Goal: Navigation & Orientation: Find specific page/section

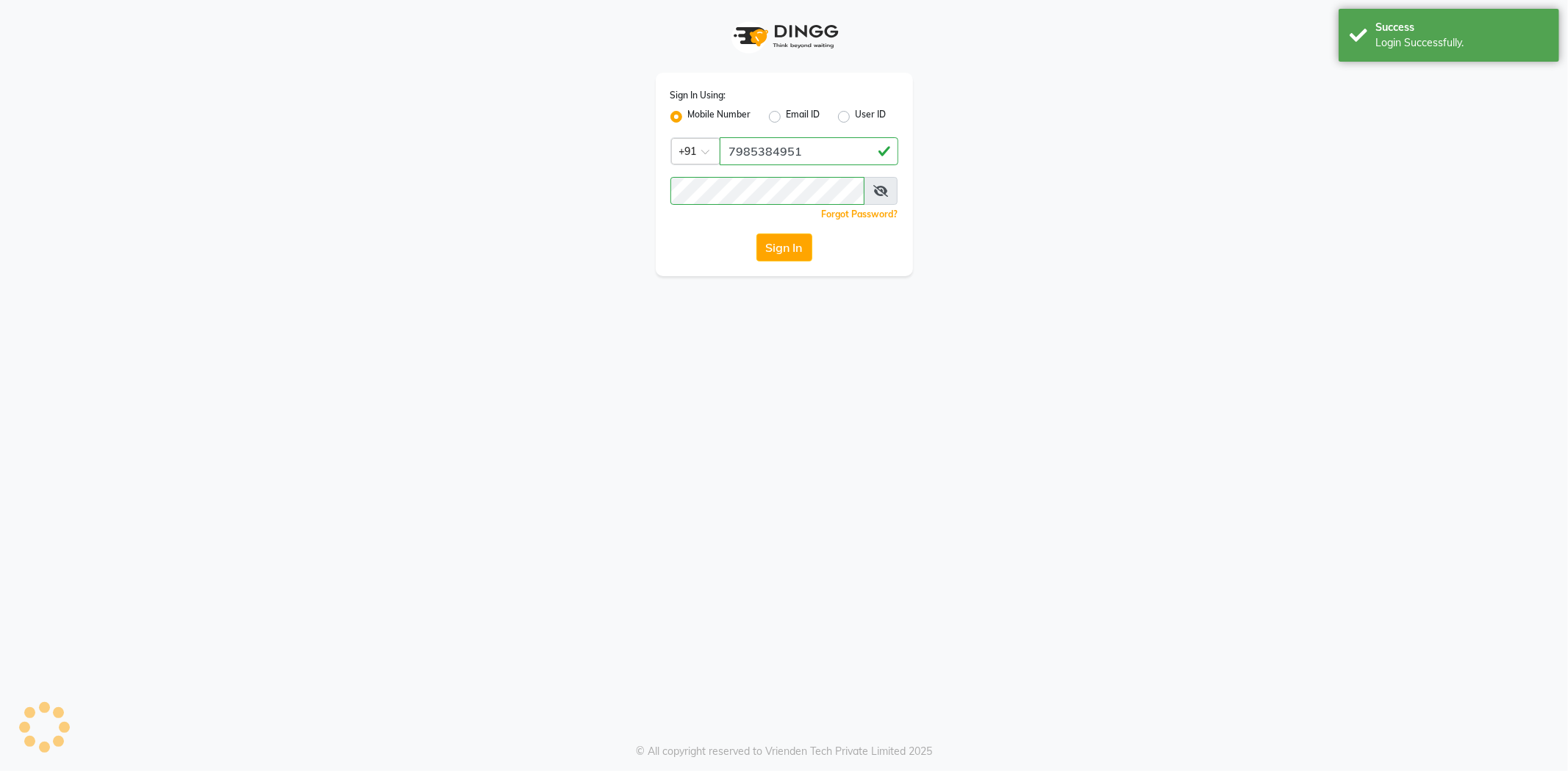
select select "service"
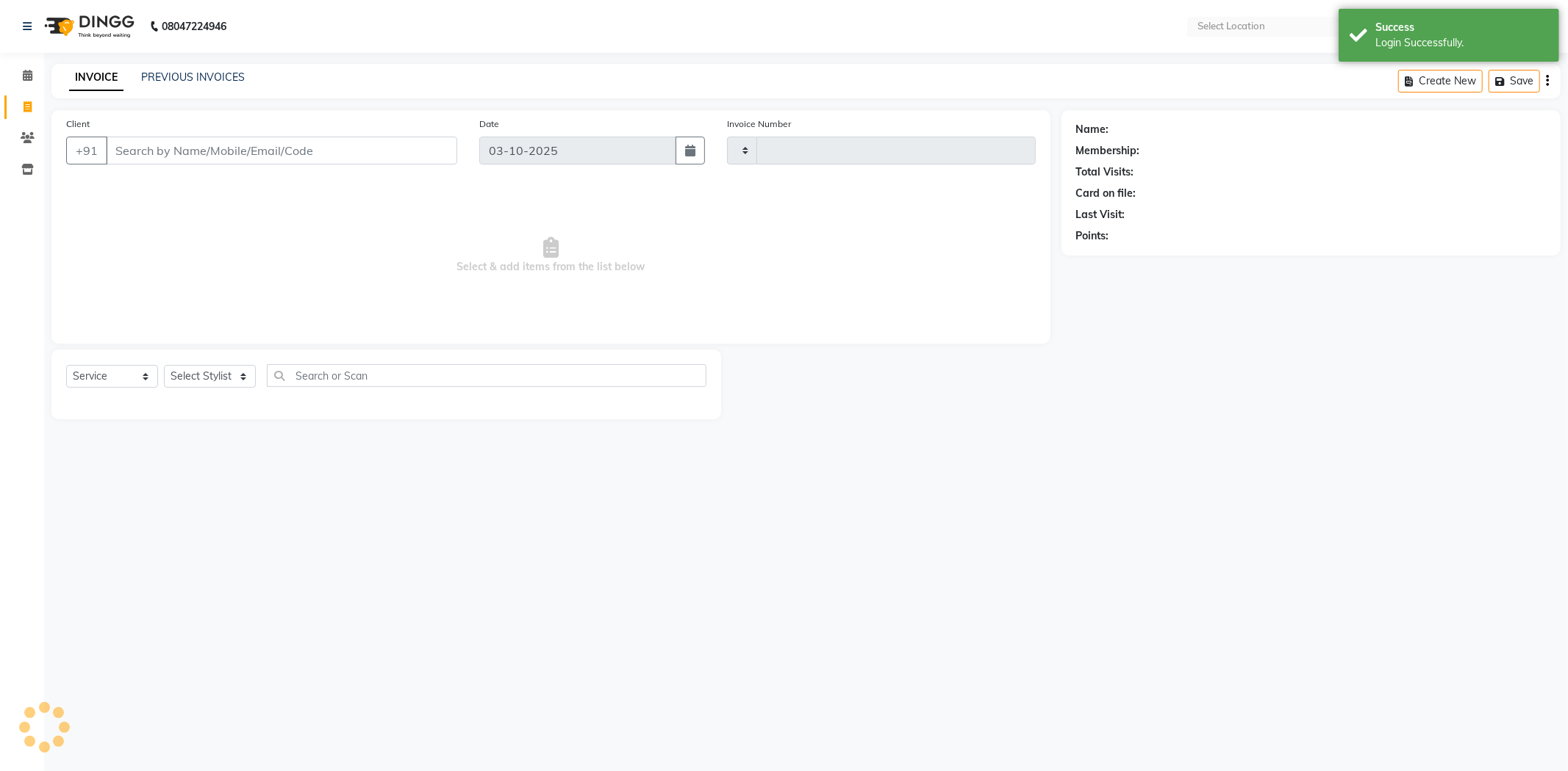
type input "0728"
select select "en"
select select "8191"
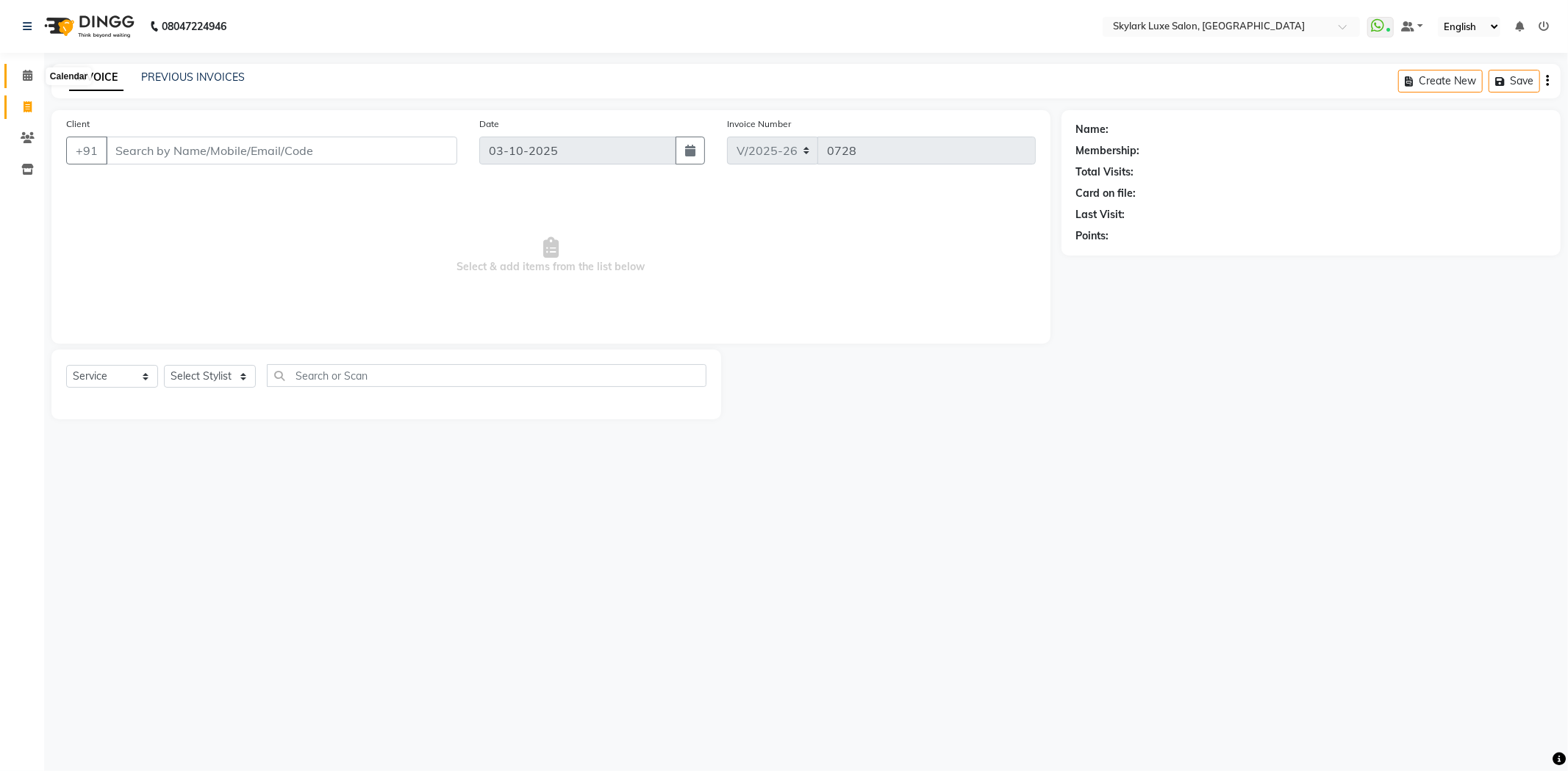
click at [23, 76] on icon at bounding box center [28, 75] width 9 height 11
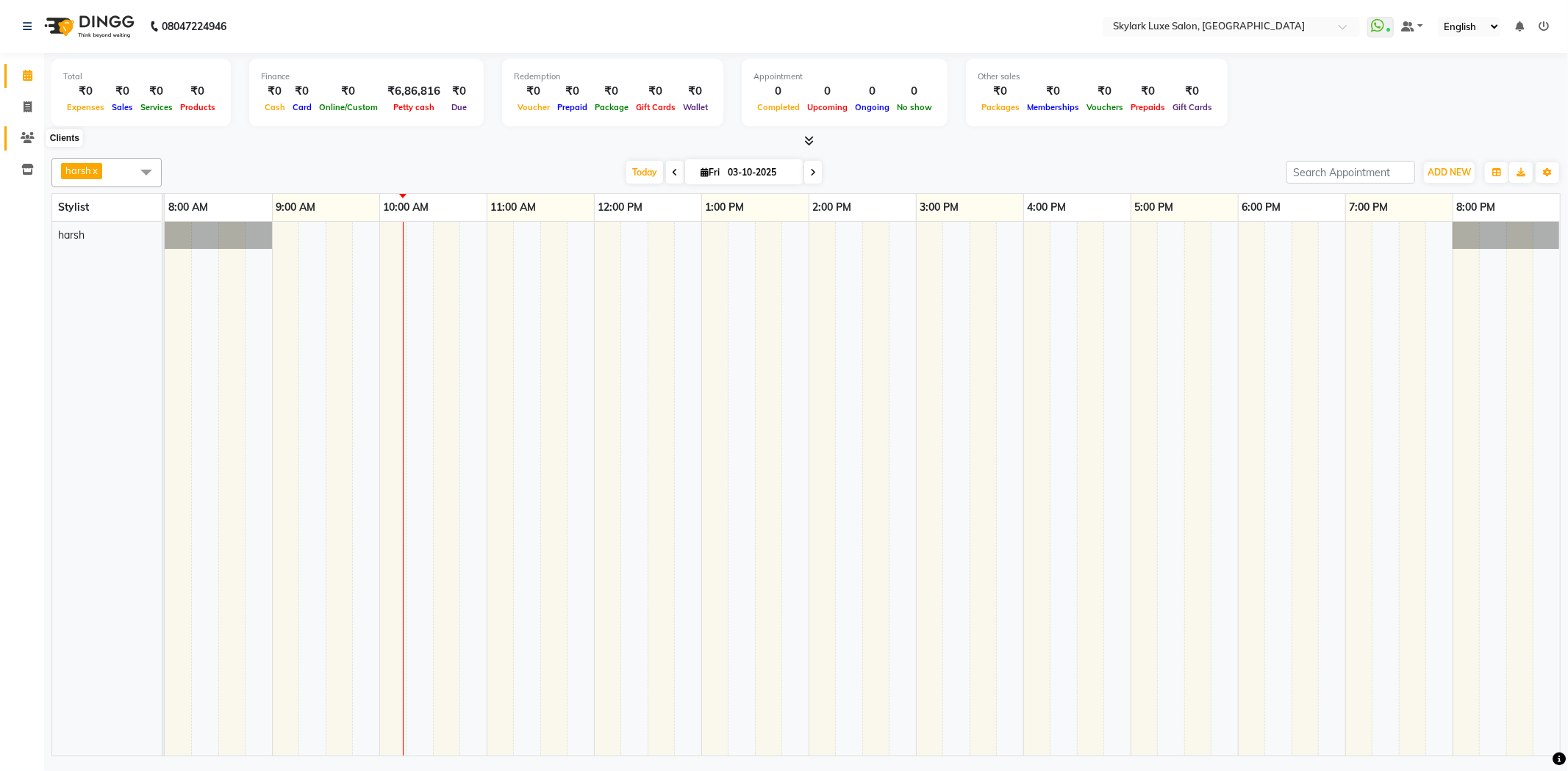
click at [25, 133] on icon at bounding box center [27, 138] width 14 height 11
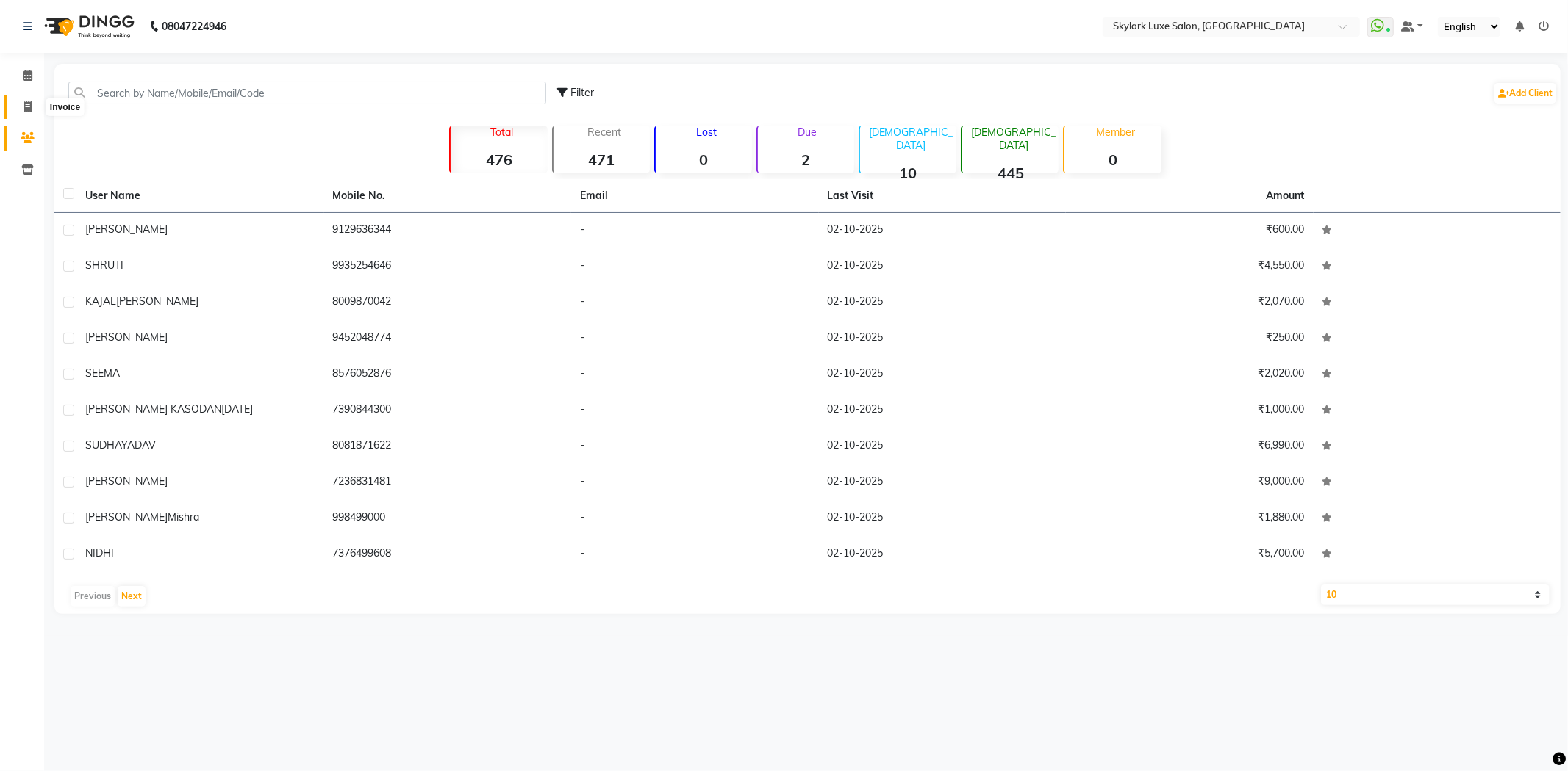
click at [19, 104] on span at bounding box center [28, 108] width 26 height 17
select select "8191"
select select "service"
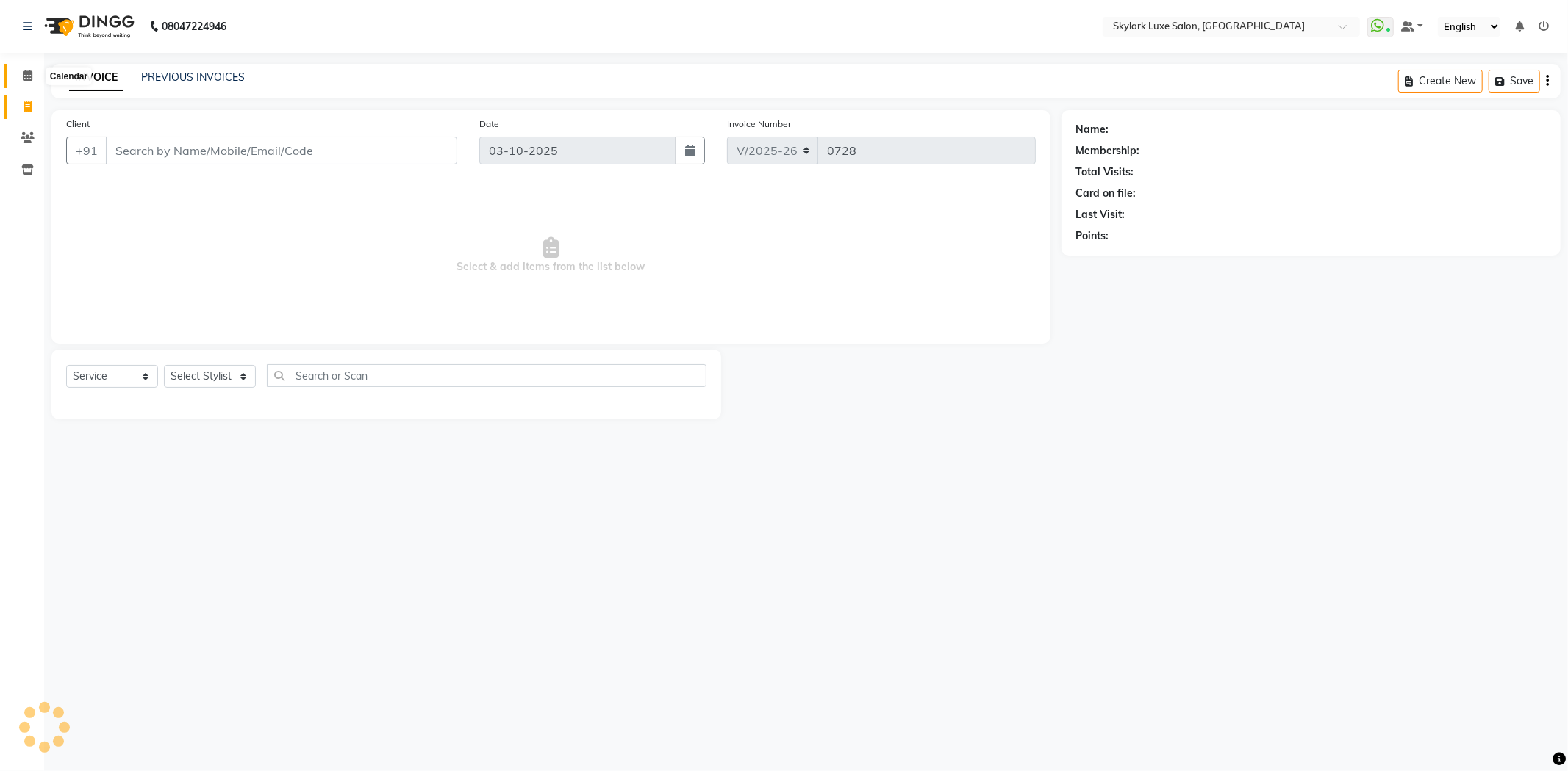
click at [19, 69] on span at bounding box center [28, 76] width 26 height 17
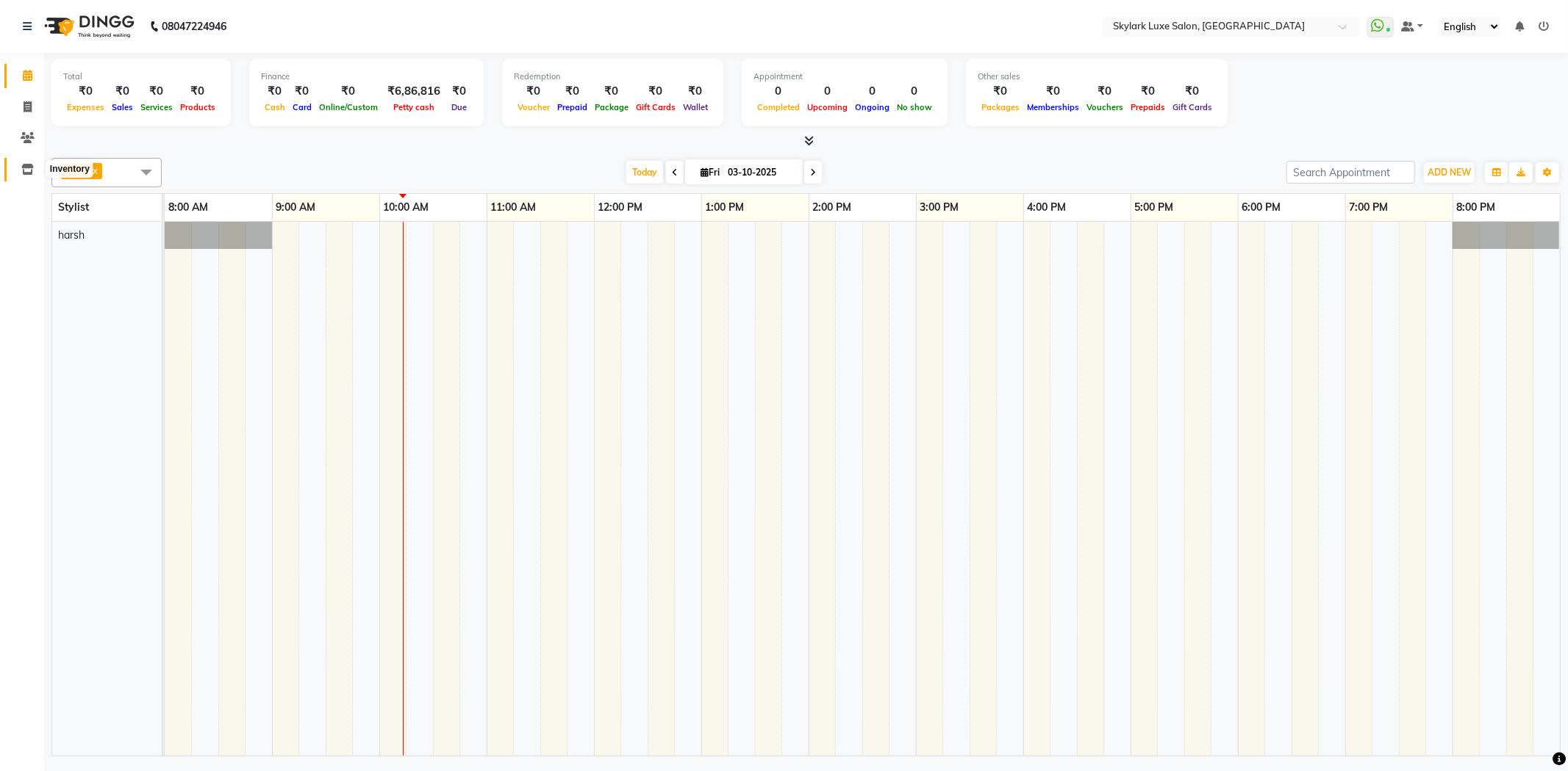
click at [19, 170] on span at bounding box center [28, 170] width 26 height 17
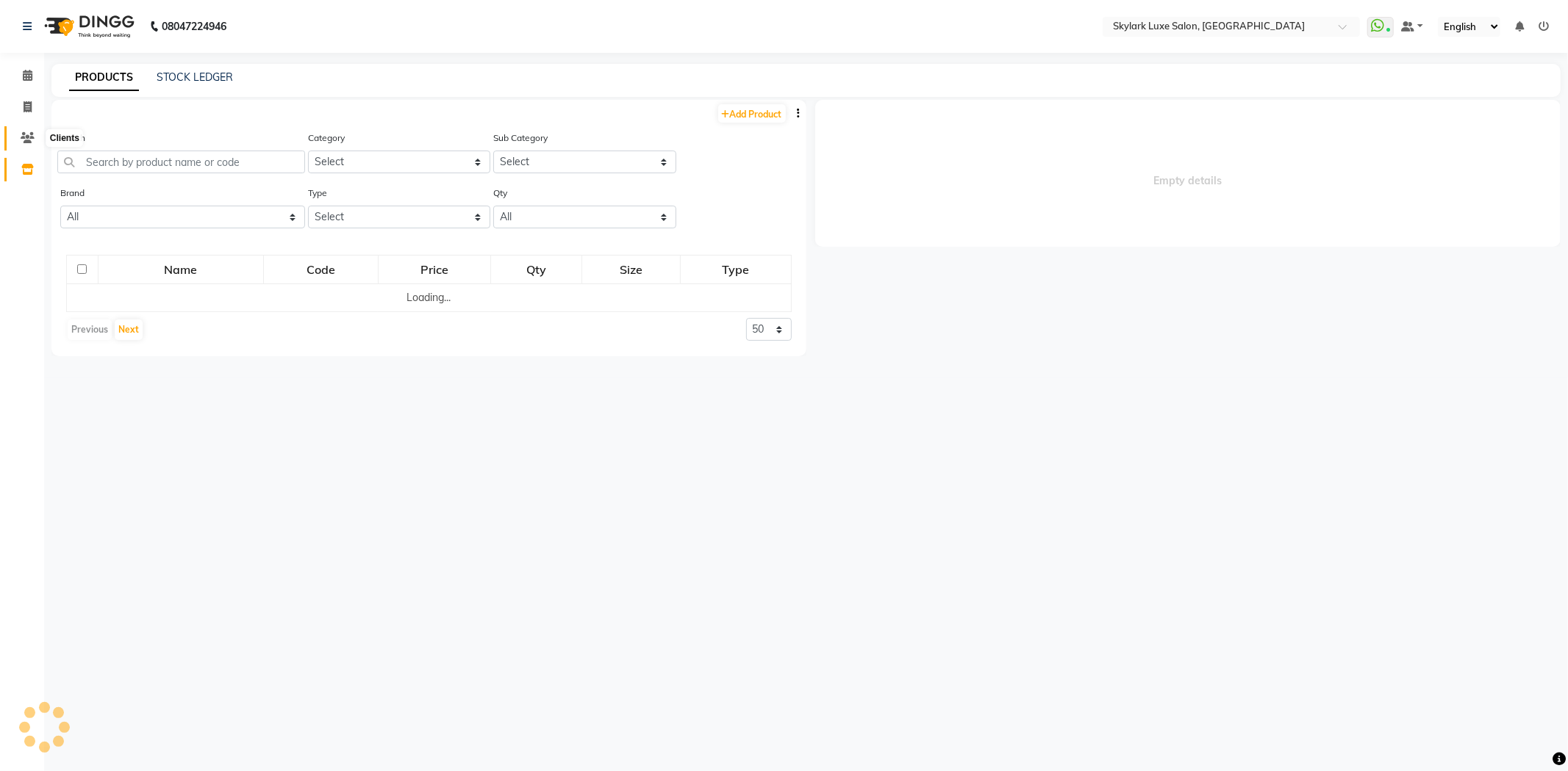
click at [24, 130] on span at bounding box center [28, 138] width 26 height 17
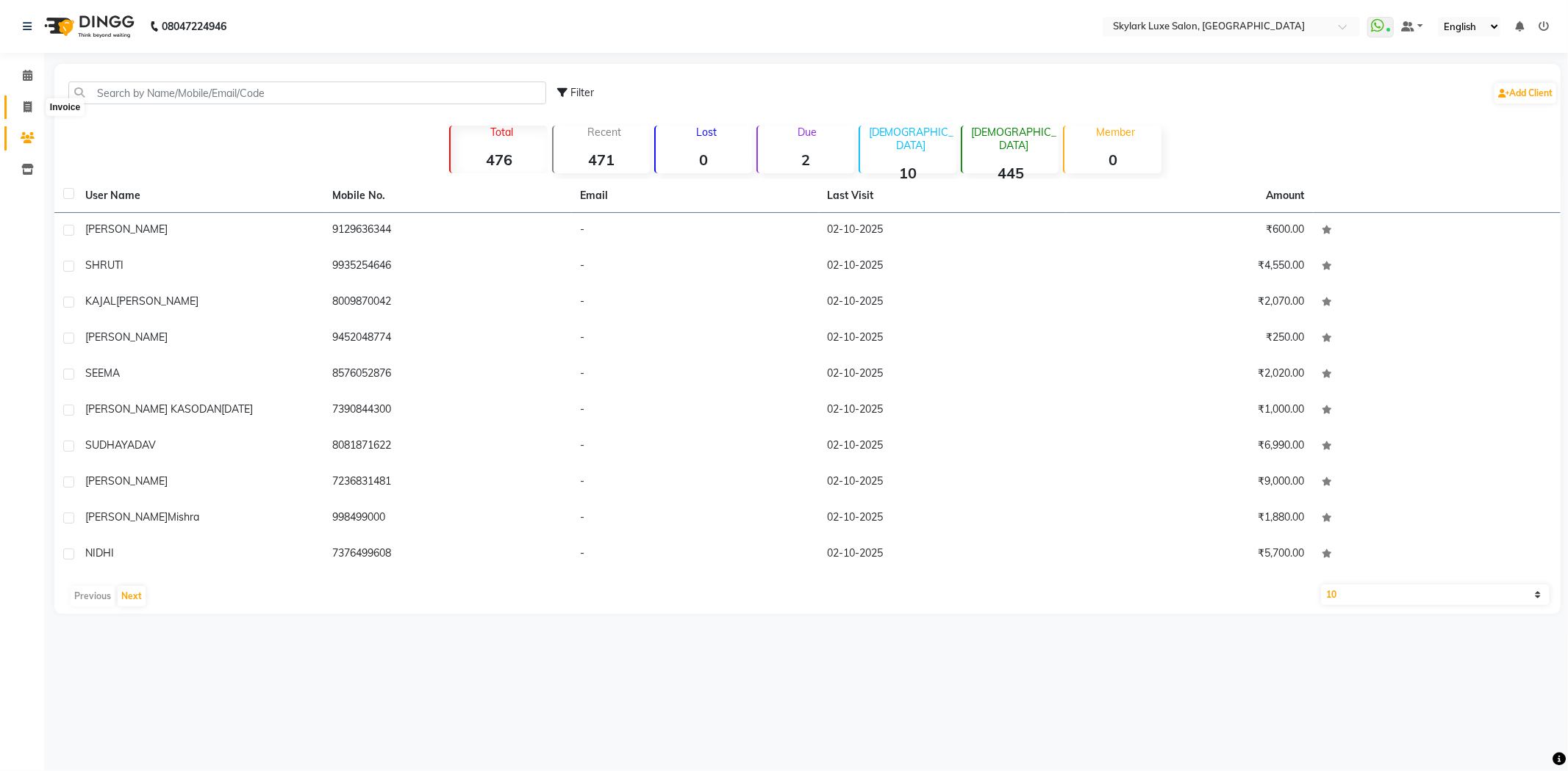
click at [24, 108] on icon at bounding box center [27, 107] width 8 height 11
select select "8191"
select select "service"
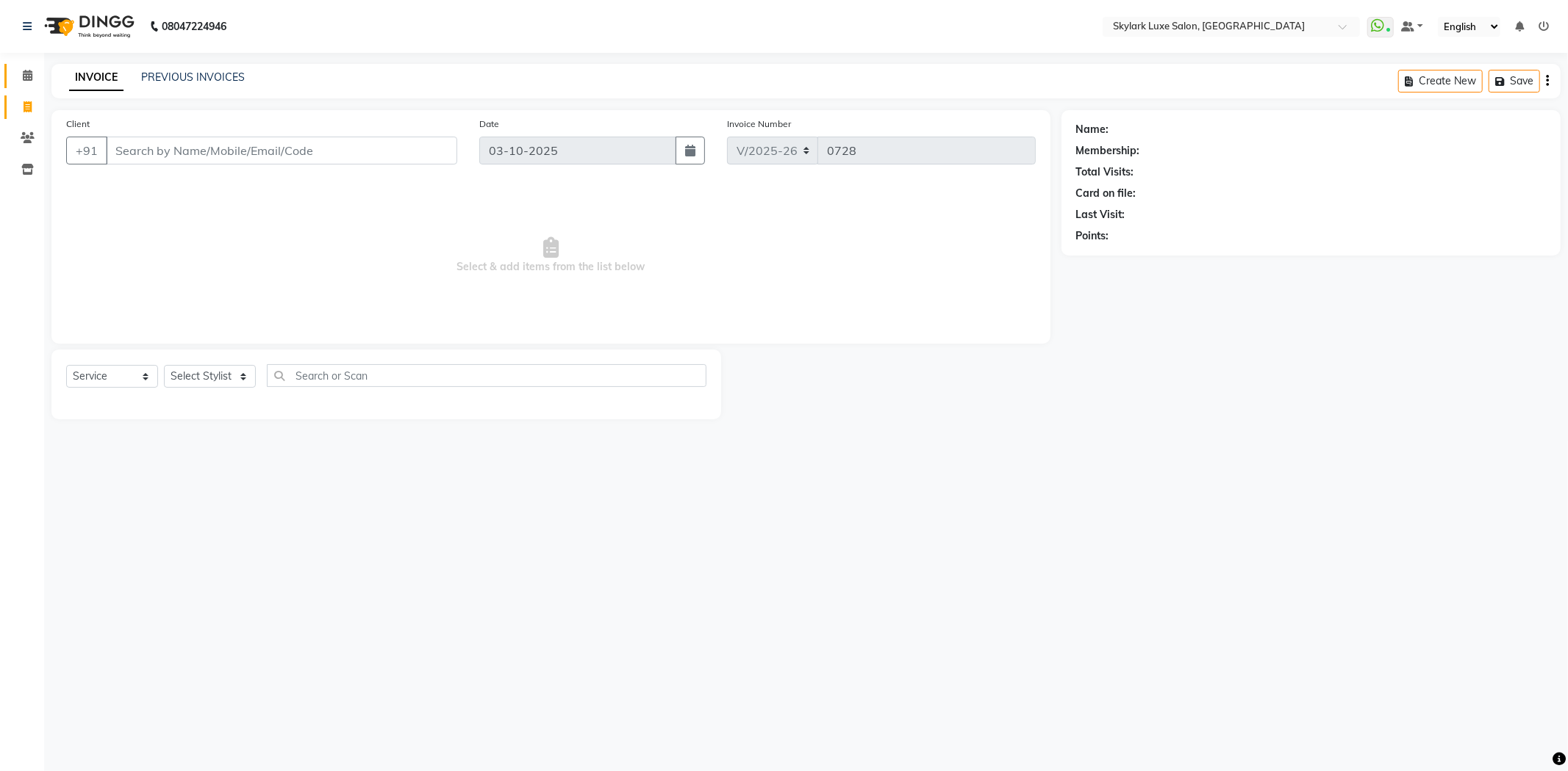
drag, startPoint x: 19, startPoint y: 74, endPoint x: 19, endPoint y: 83, distance: 9.0
click at [19, 74] on span at bounding box center [28, 76] width 26 height 17
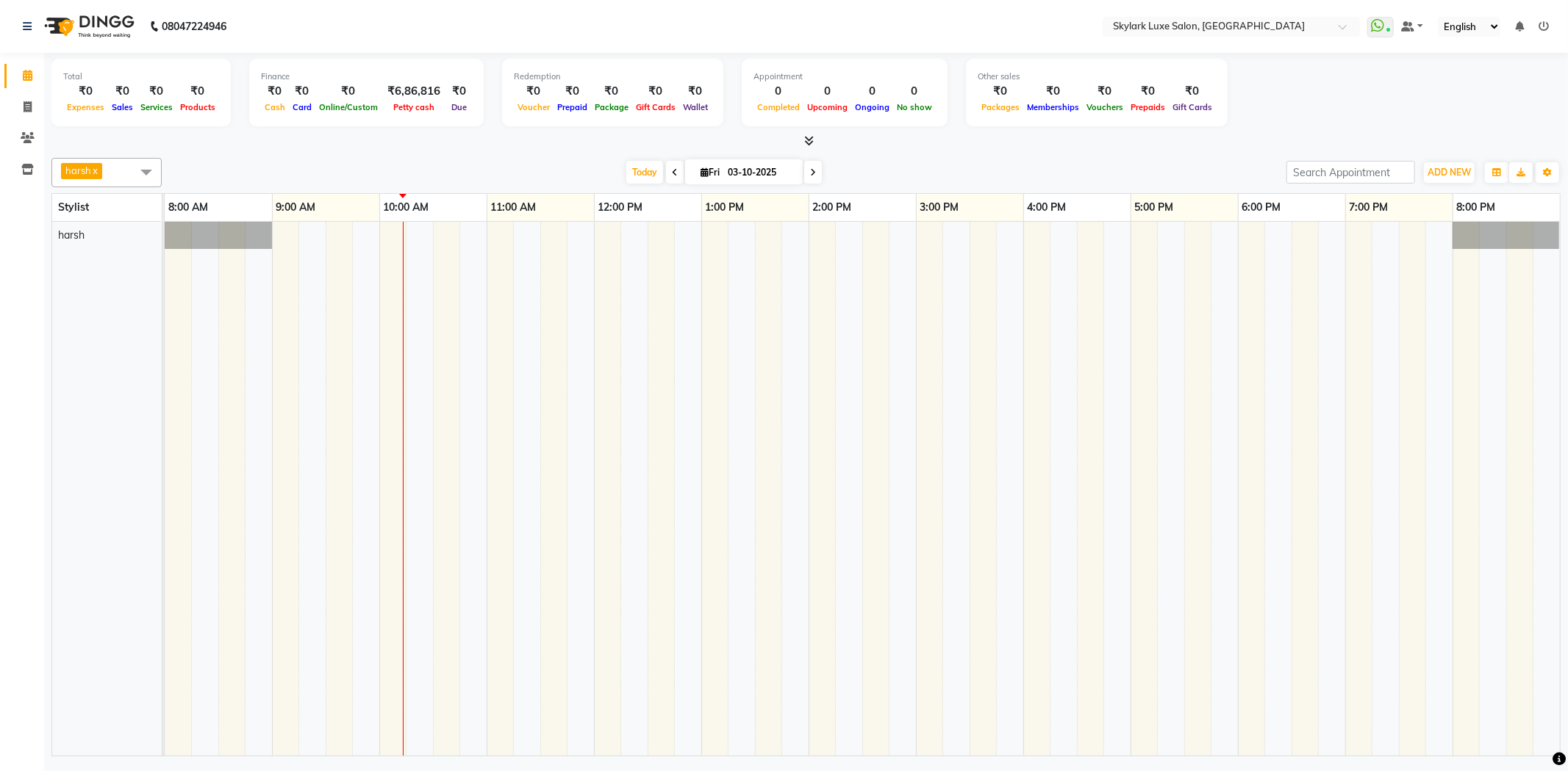
click at [666, 172] on span at bounding box center [674, 172] width 18 height 23
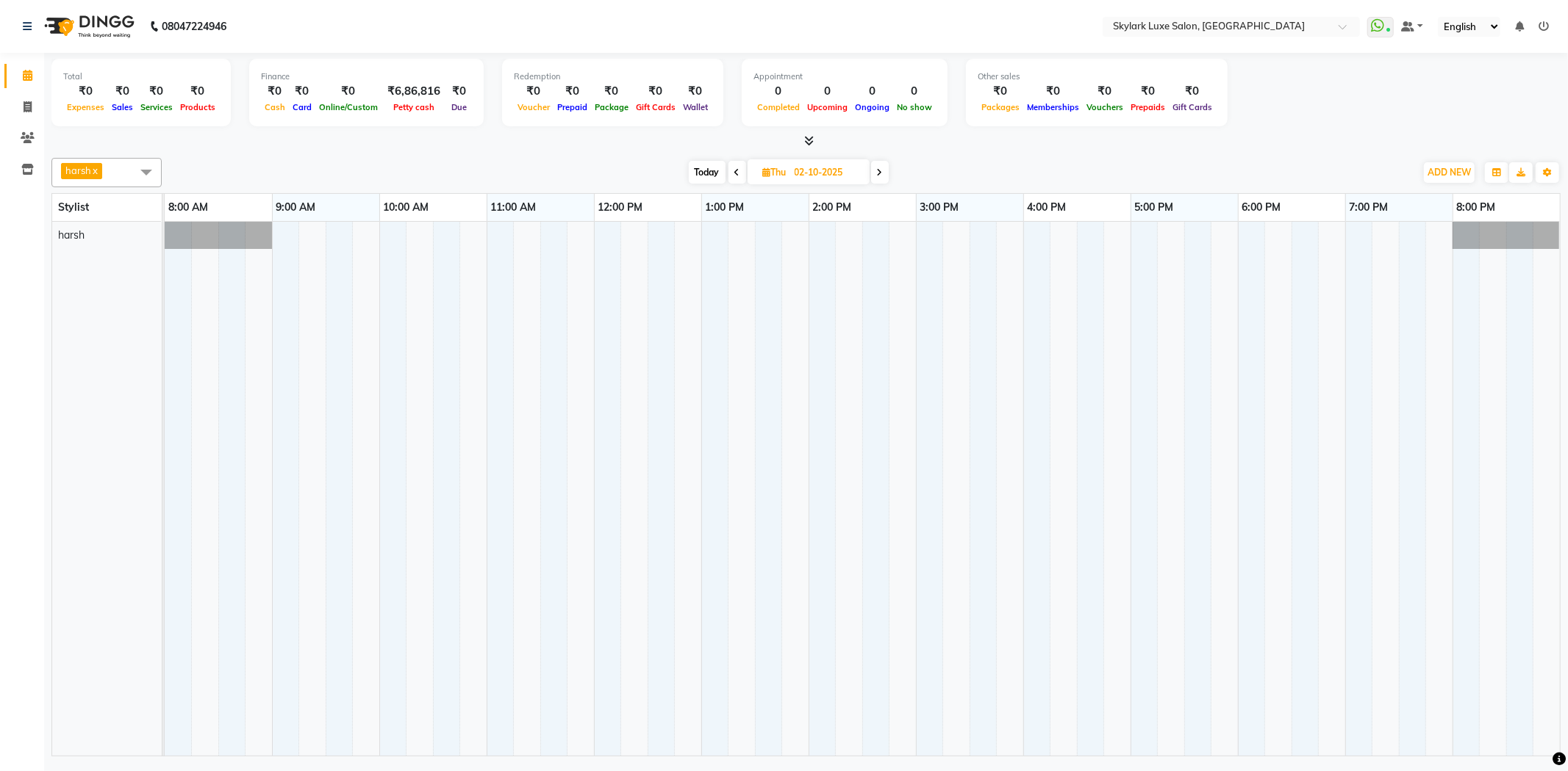
click at [882, 171] on icon at bounding box center [880, 173] width 6 height 9
type input "03-10-2025"
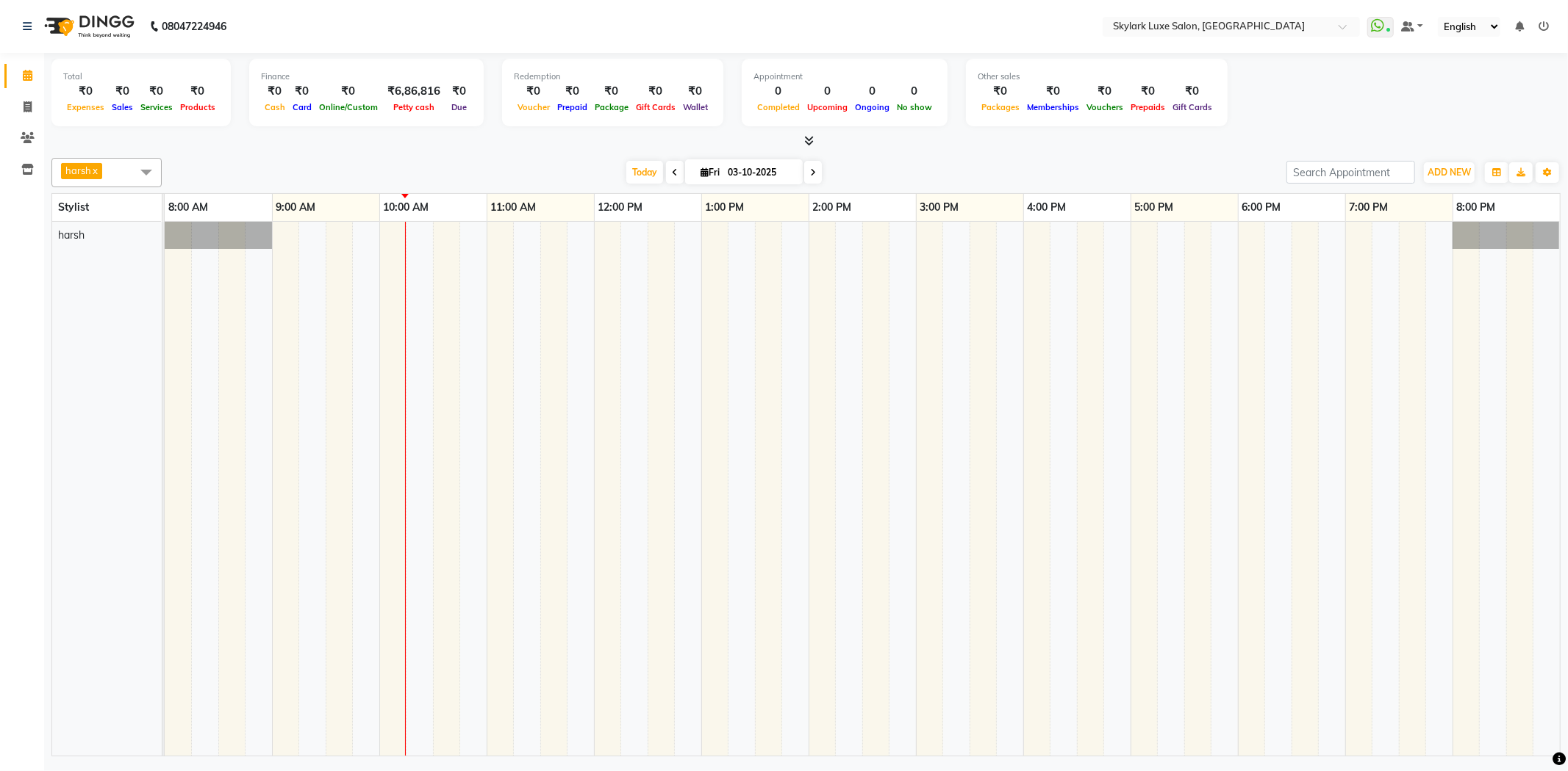
click at [1269, 12] on nav "08047224946 Select Location × Skylark Luxe Salon, R S Mall WhatsApp Status ✕ St…" at bounding box center [784, 26] width 1568 height 53
click at [1272, 37] on nav "08047224946 Select Location × Skylark Luxe Salon, R S Mall WhatsApp Status ✕ St…" at bounding box center [784, 26] width 1568 height 53
click at [1269, 33] on input "text" at bounding box center [1217, 28] width 214 height 15
click at [1269, 27] on input "text" at bounding box center [1217, 28] width 214 height 15
